Goal: Navigation & Orientation: Find specific page/section

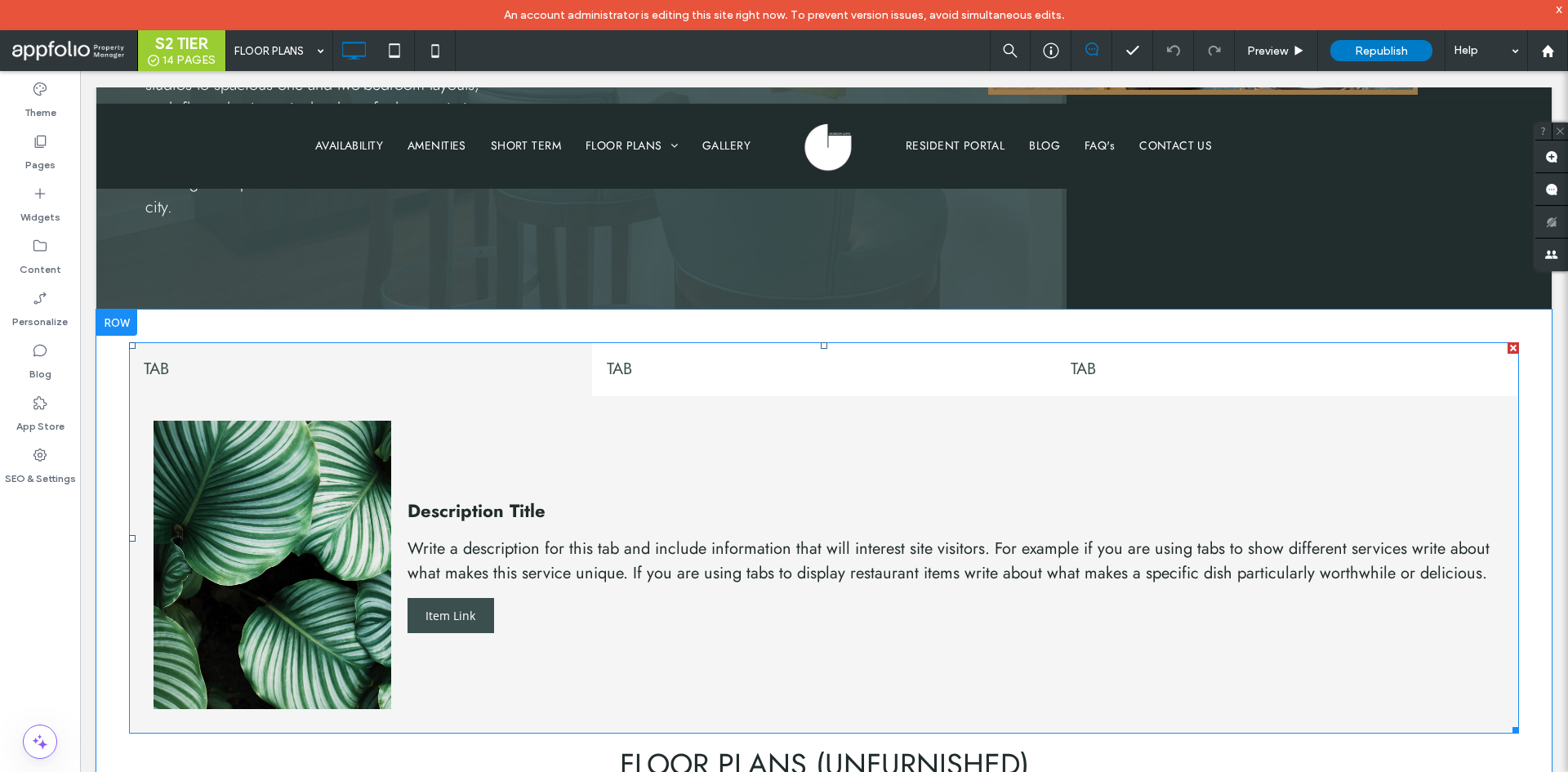
scroll to position [572, 0]
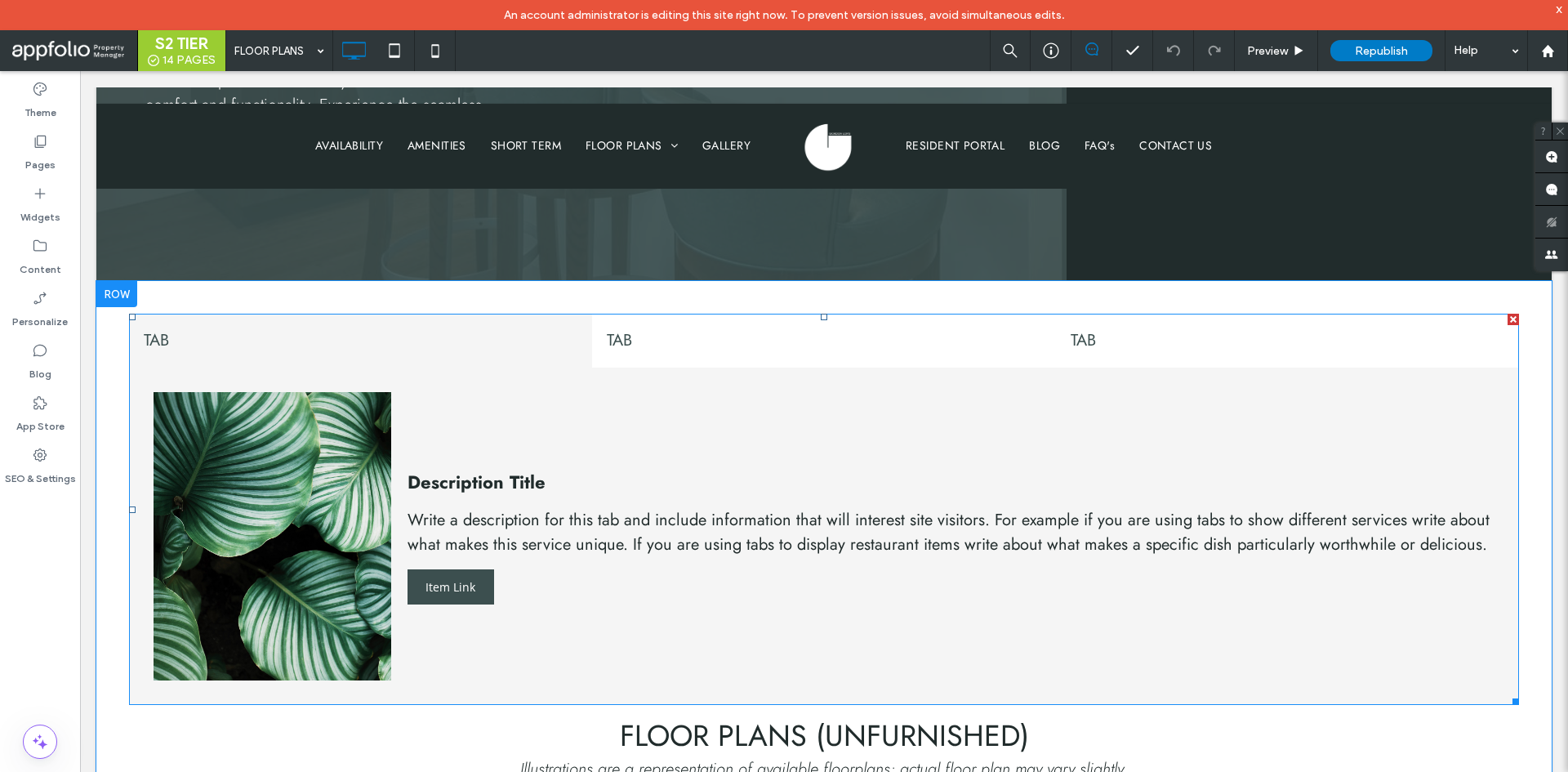
click at [1507, 314] on div at bounding box center [1513, 320] width 12 height 12
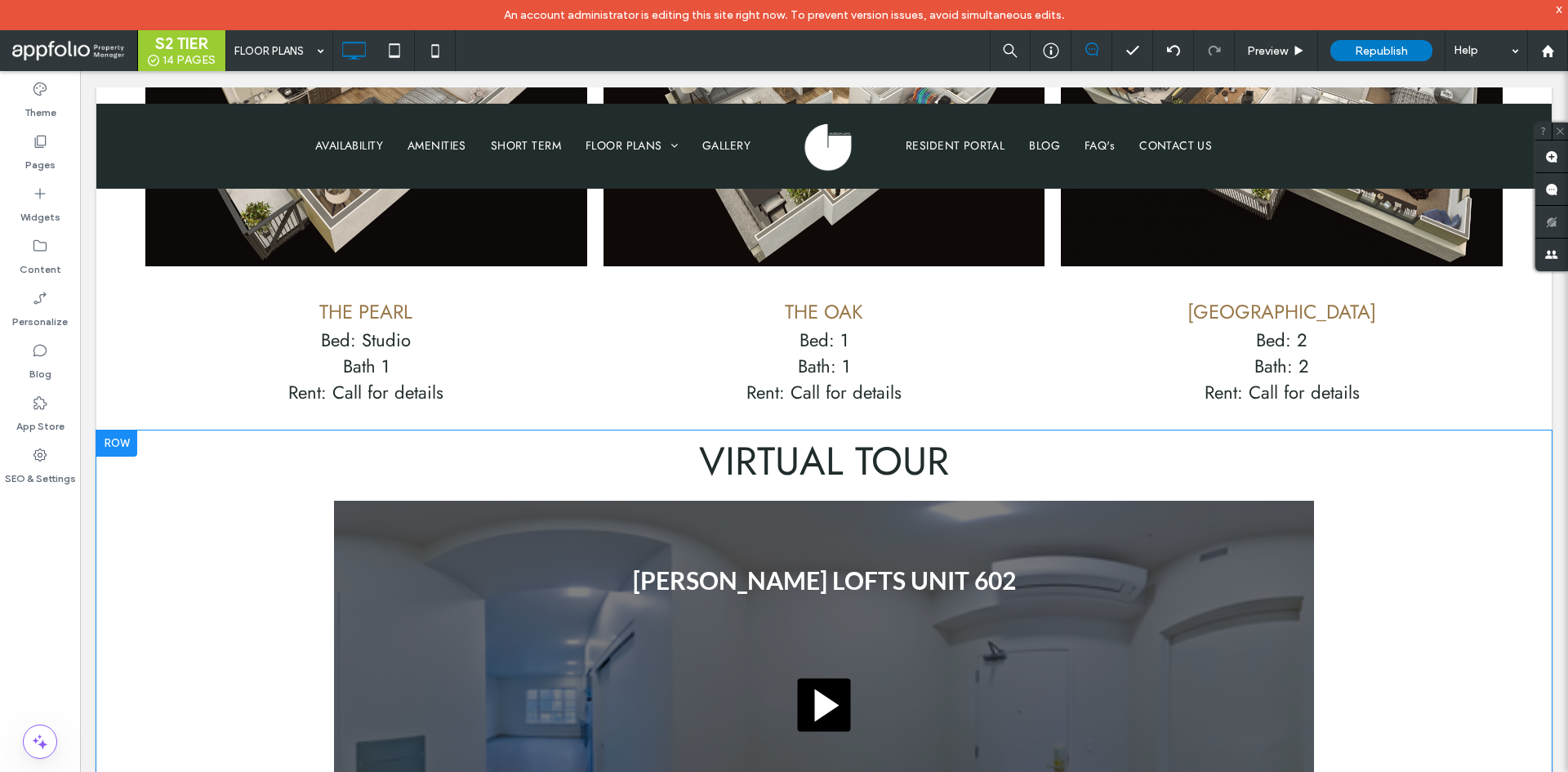
scroll to position [1962, 0]
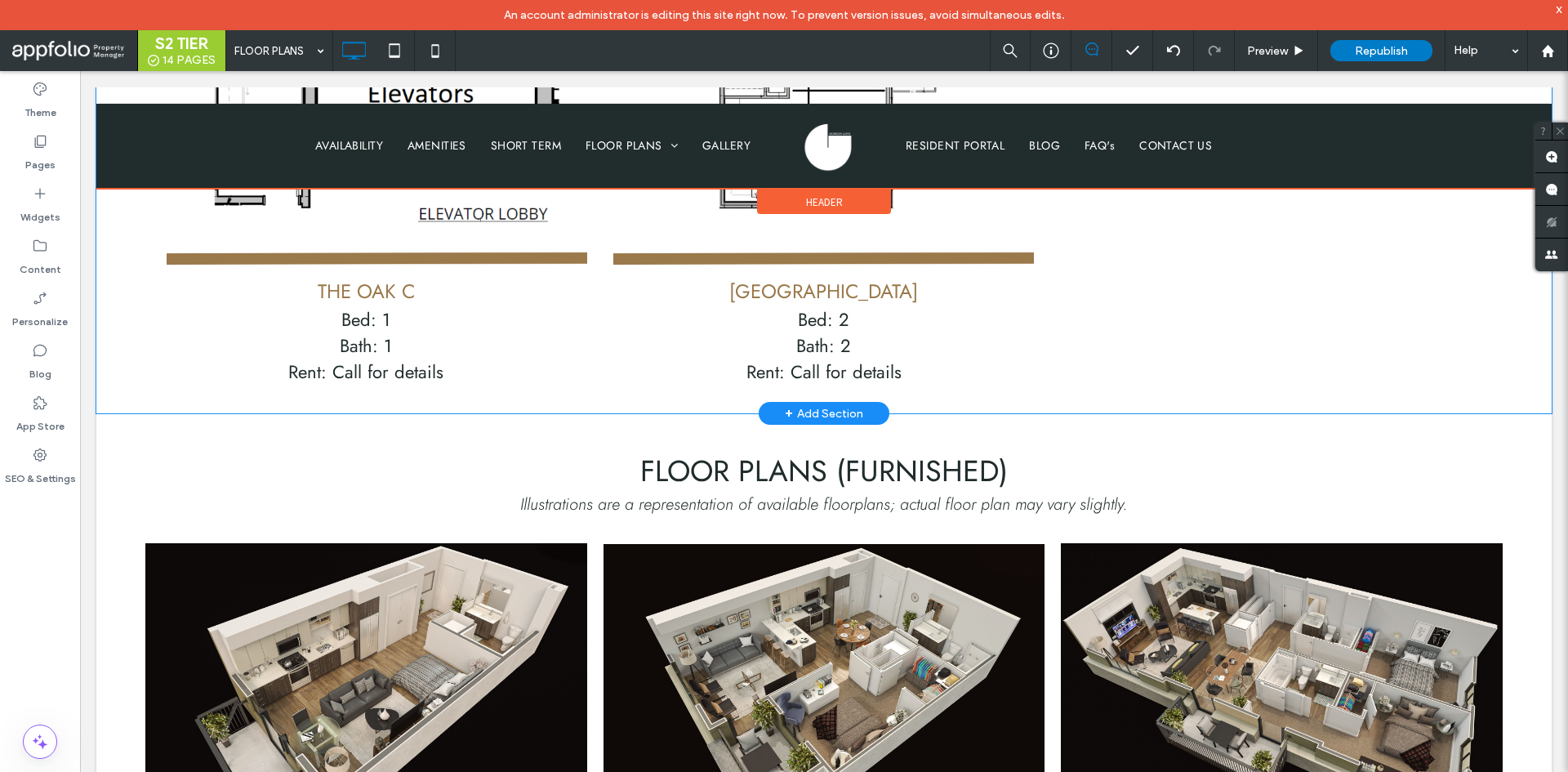
click at [655, 134] on div at bounding box center [824, 145] width 1456 height 85
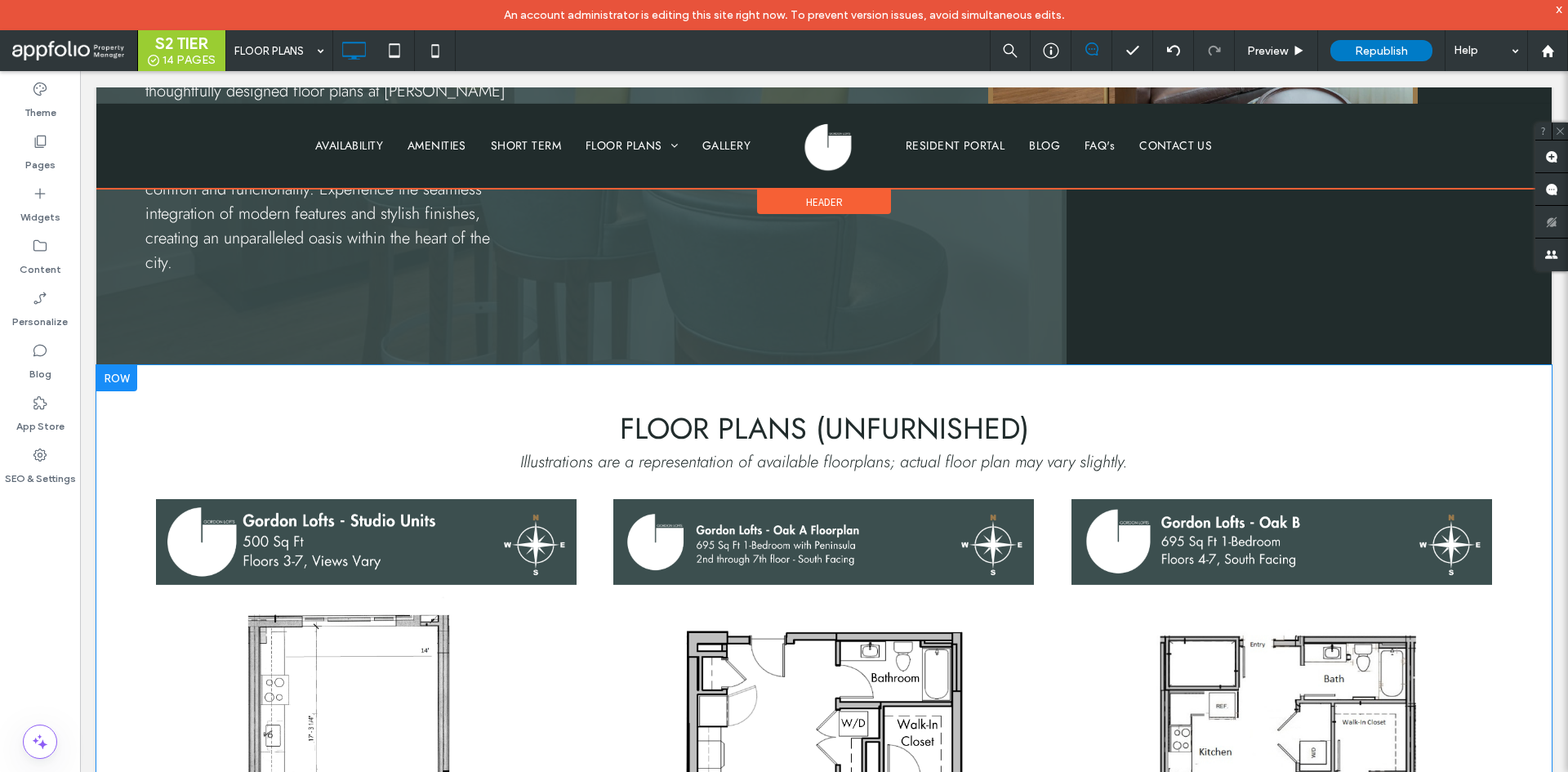
scroll to position [507, 0]
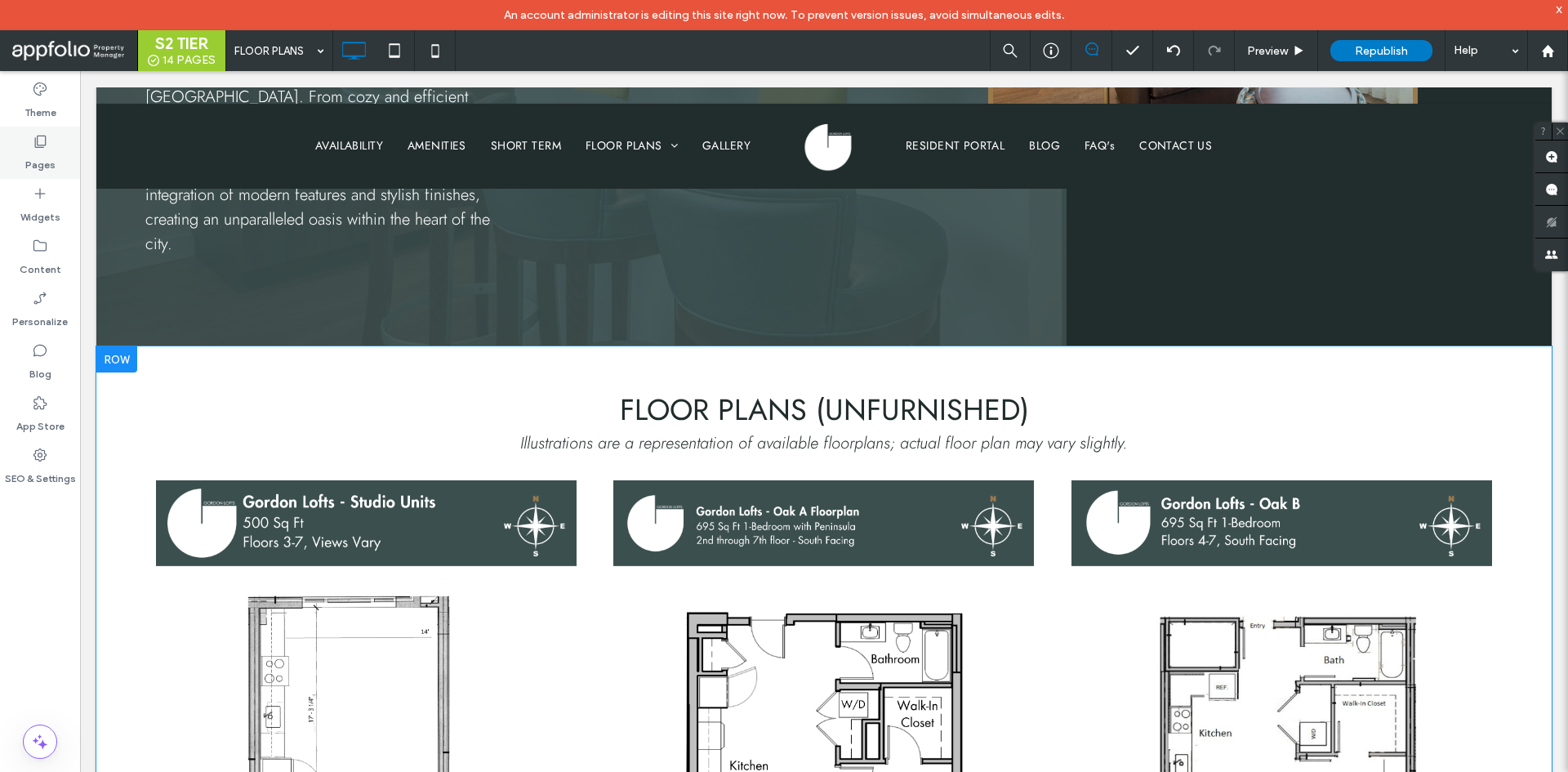
click at [54, 145] on div "Pages" at bounding box center [40, 153] width 80 height 53
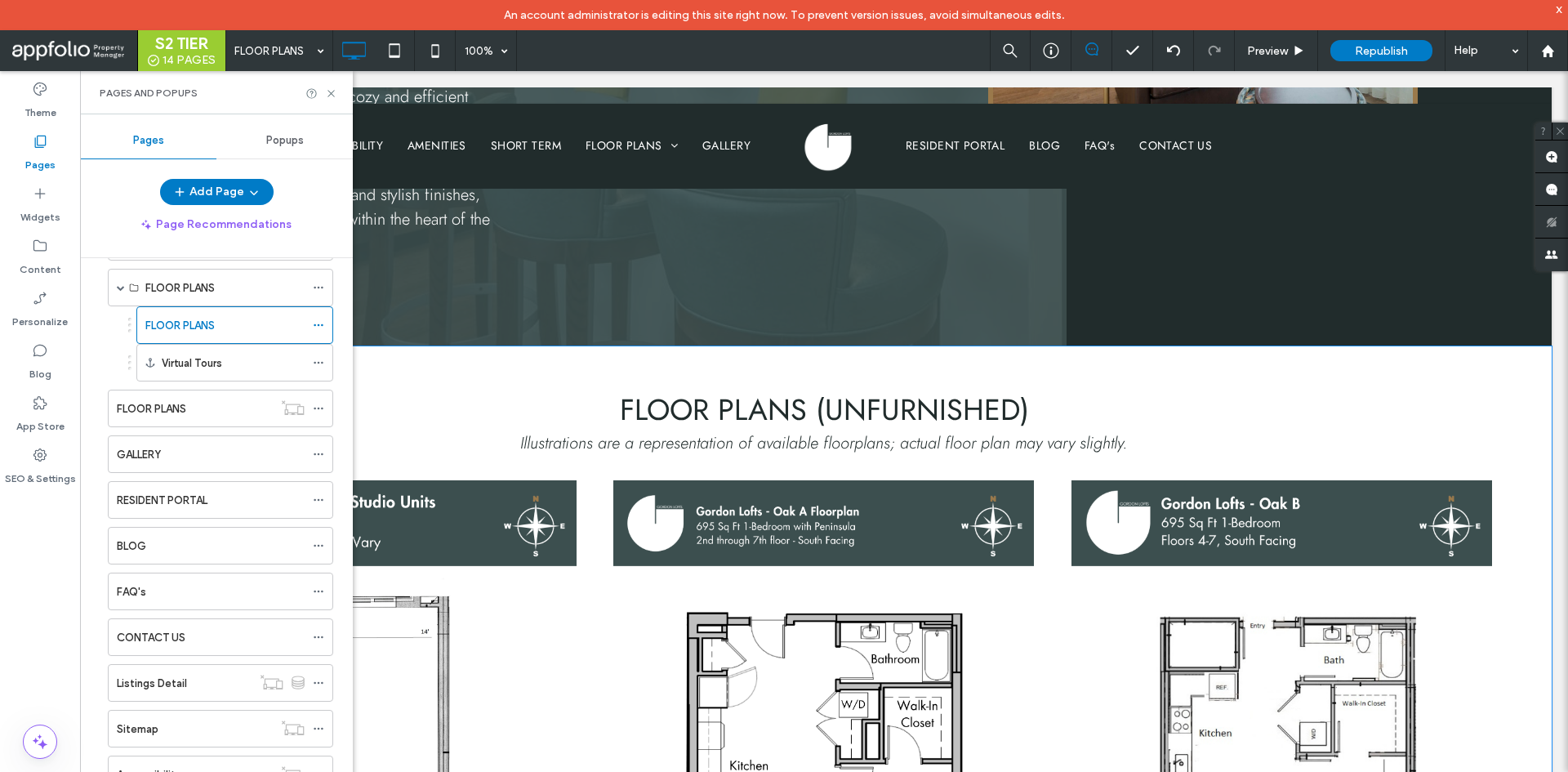
scroll to position [163, 0]
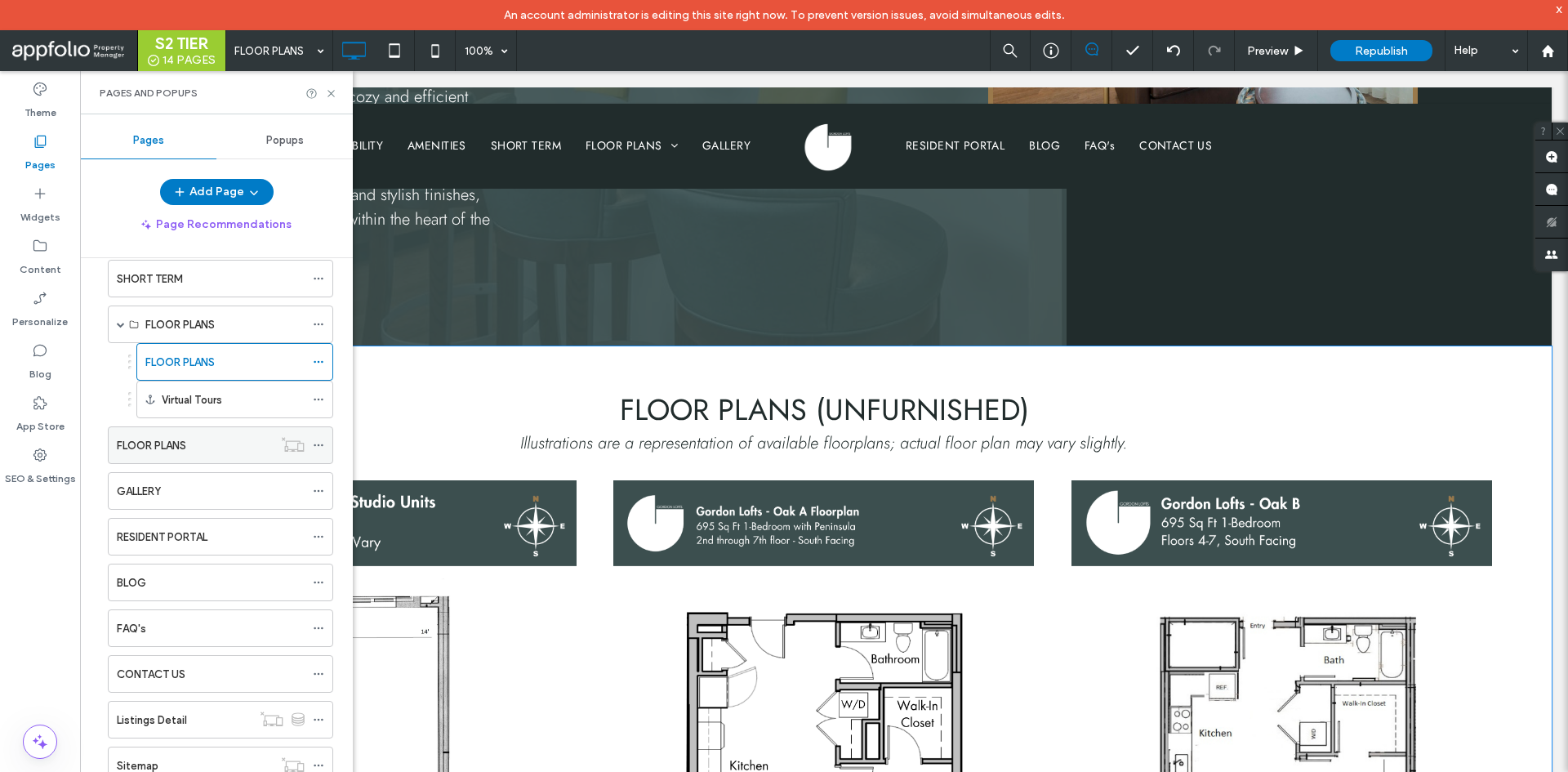
click at [169, 457] on div "FLOOR PLANS" at bounding box center [194, 445] width 156 height 36
click at [236, 352] on div "FLOOR PLANS" at bounding box center [225, 362] width 160 height 36
click at [445, 51] on icon at bounding box center [435, 50] width 33 height 33
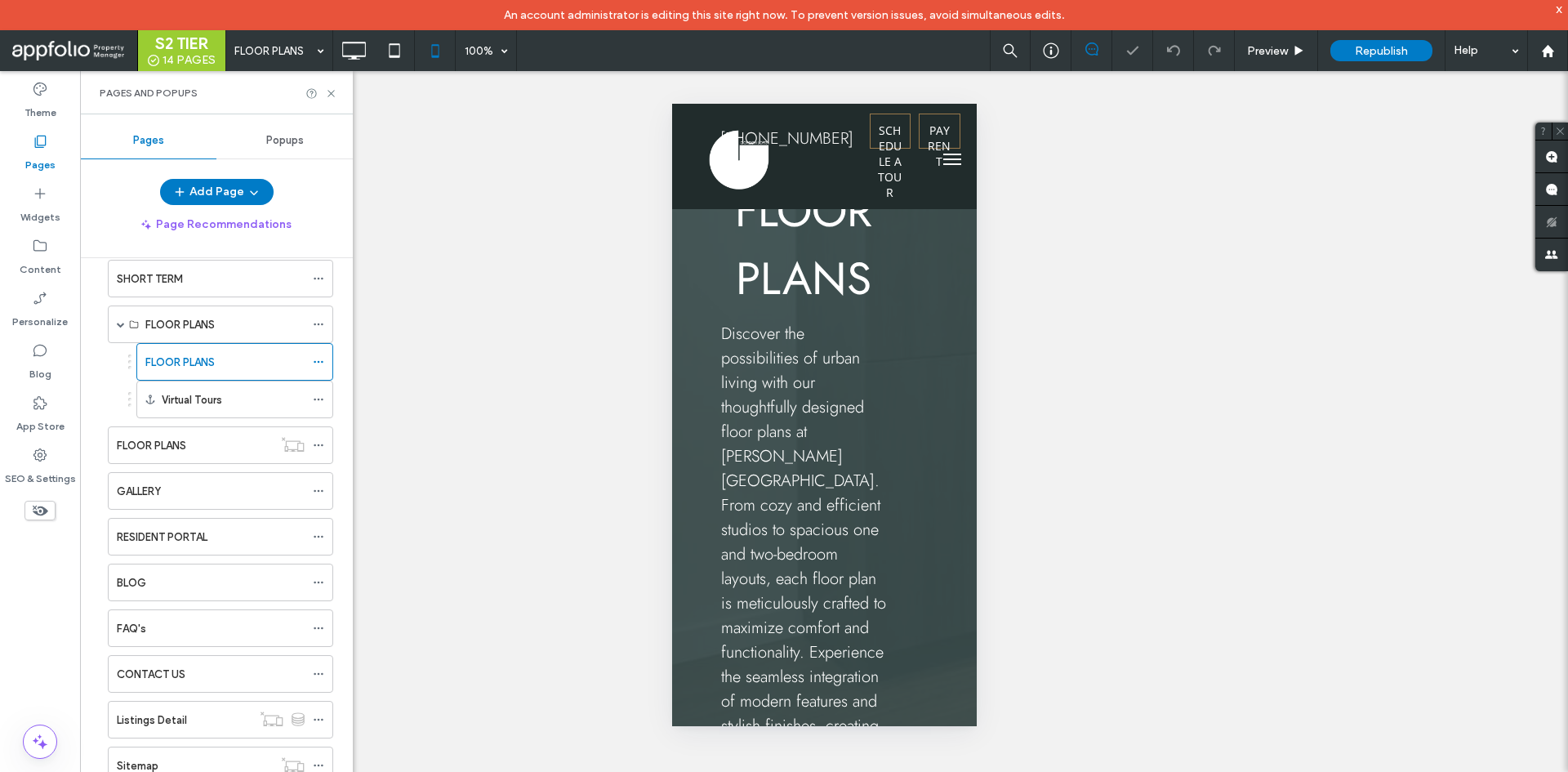
click at [334, 93] on icon at bounding box center [331, 94] width 12 height 12
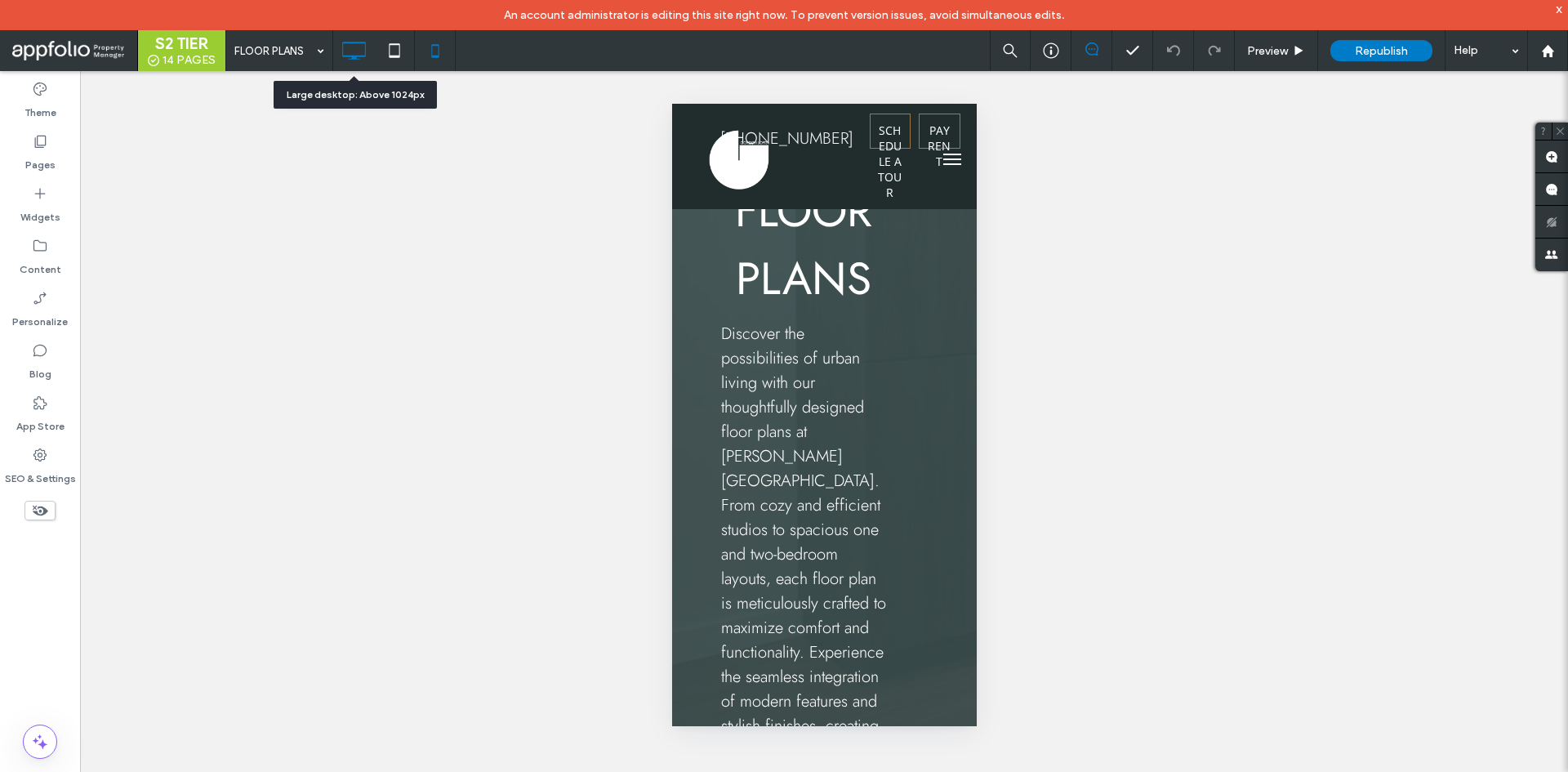
click at [363, 52] on icon at bounding box center [353, 50] width 33 height 33
